Goal: Transaction & Acquisition: Purchase product/service

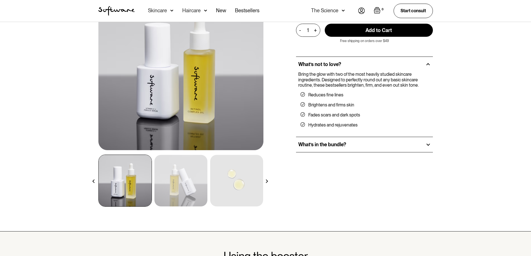
scroll to position [84, 0]
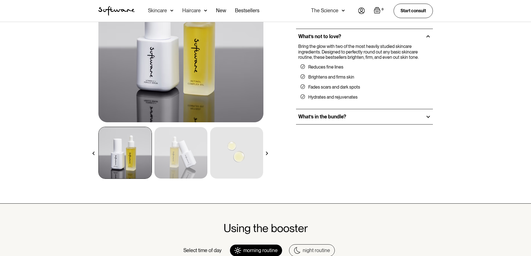
click at [266, 154] on img at bounding box center [267, 154] width 4 height 4
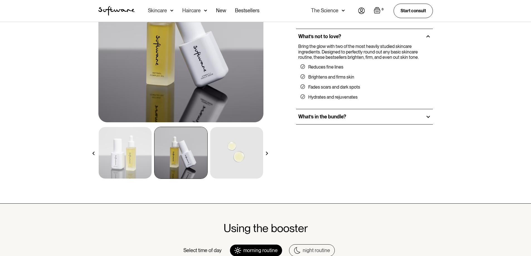
click at [266, 154] on img at bounding box center [267, 154] width 4 height 4
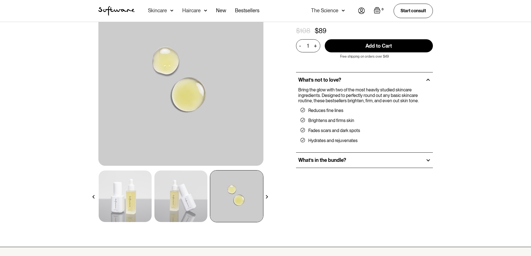
scroll to position [28, 0]
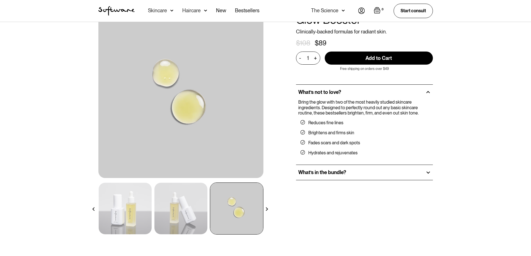
drag, startPoint x: 167, startPoint y: 204, endPoint x: 158, endPoint y: 208, distance: 10.4
click at [167, 204] on img at bounding box center [181, 209] width 53 height 52
click at [92, 210] on img at bounding box center [94, 210] width 4 height 4
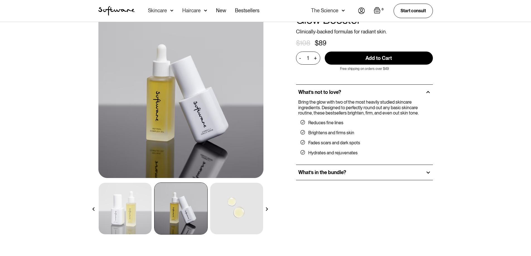
click at [426, 172] on div at bounding box center [428, 172] width 5 height 5
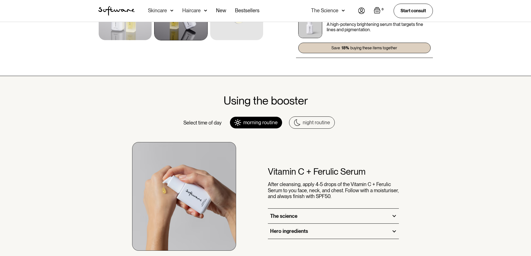
scroll to position [223, 0]
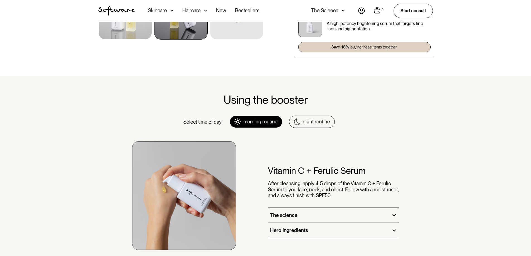
click at [312, 122] on div "night routine" at bounding box center [316, 122] width 27 height 6
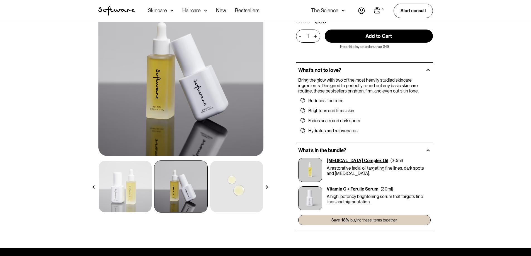
scroll to position [0, 0]
